Goal: Task Accomplishment & Management: Complete application form

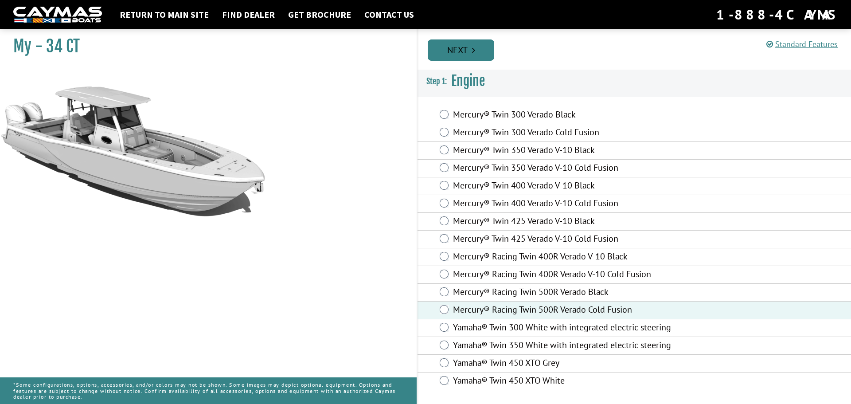
drag, startPoint x: 472, startPoint y: 37, endPoint x: 473, endPoint y: 48, distance: 11.1
click at [472, 37] on div "Prev Next" at bounding box center [634, 49] width 434 height 40
click at [473, 52] on icon "Pagination" at bounding box center [473, 50] width 3 height 9
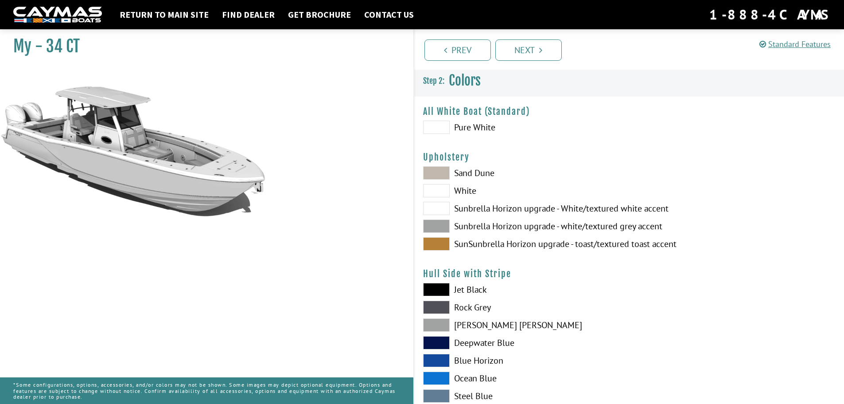
click at [442, 375] on span at bounding box center [436, 377] width 27 height 13
click at [440, 358] on span at bounding box center [436, 360] width 27 height 13
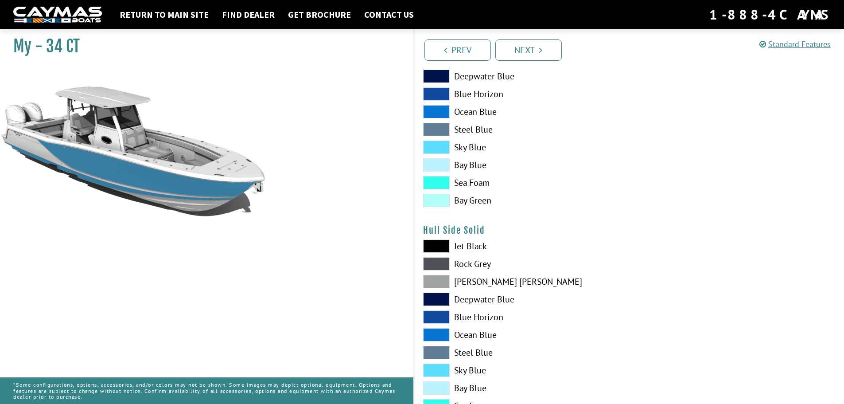
scroll to position [355, 0]
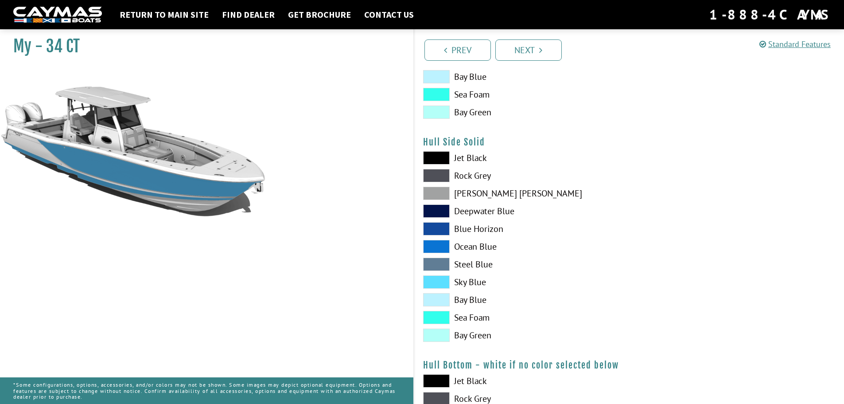
click at [434, 280] on span at bounding box center [436, 281] width 27 height 13
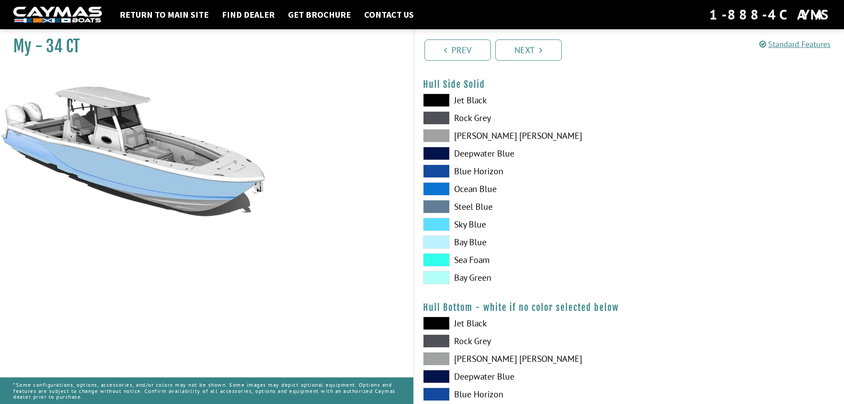
scroll to position [532, 0]
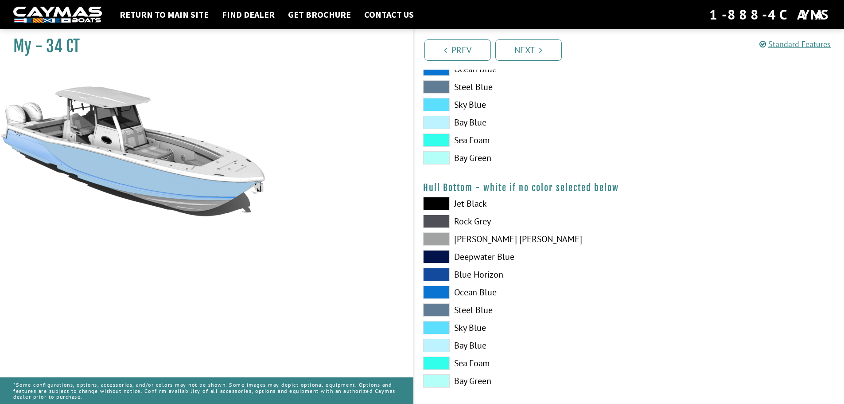
click at [436, 237] on span at bounding box center [436, 238] width 27 height 13
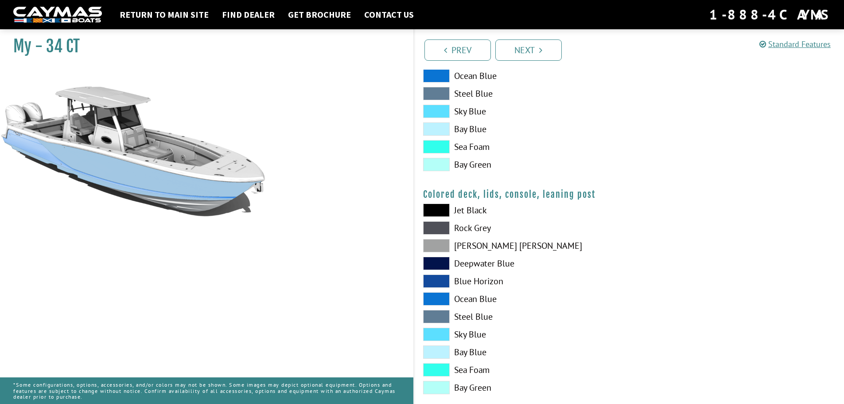
scroll to position [975, 0]
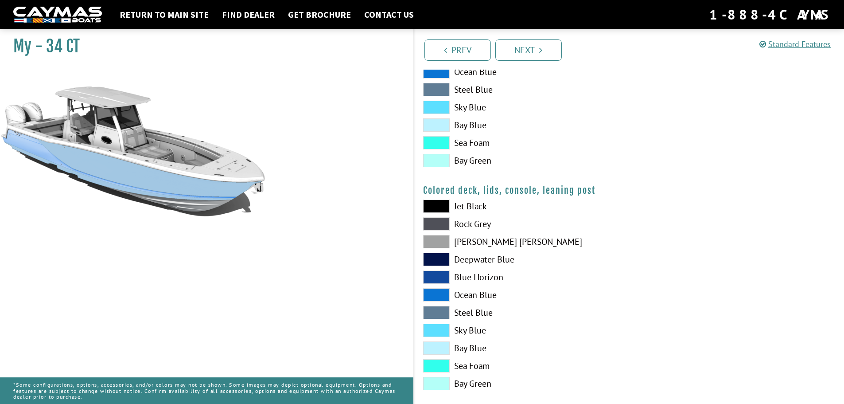
click at [440, 240] on span at bounding box center [436, 241] width 27 height 13
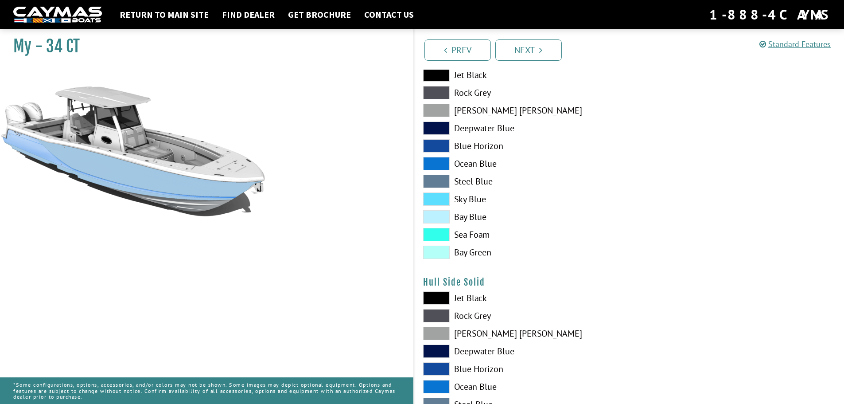
scroll to position [56, 0]
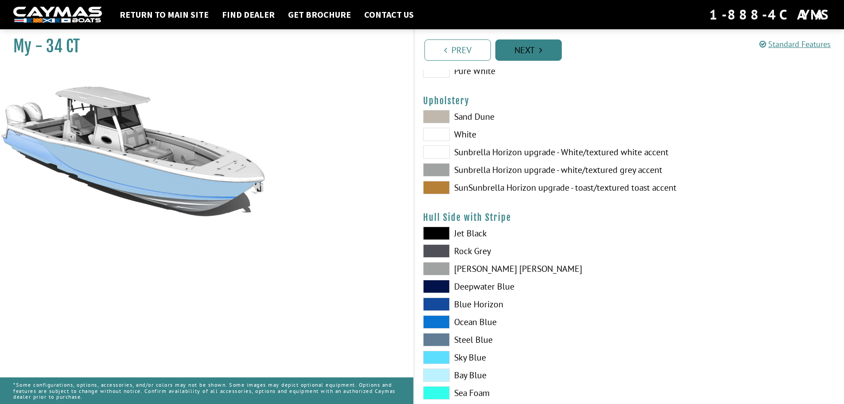
click at [534, 47] on link "Next" at bounding box center [528, 49] width 66 height 21
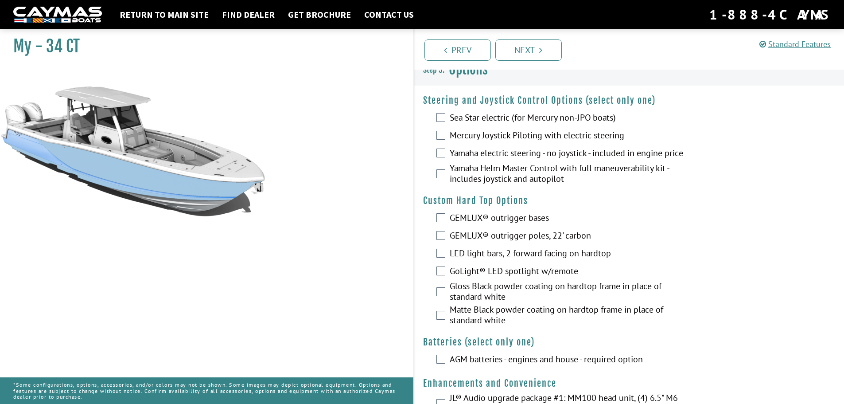
scroll to position [0, 0]
